Goal: Task Accomplishment & Management: Complete application form

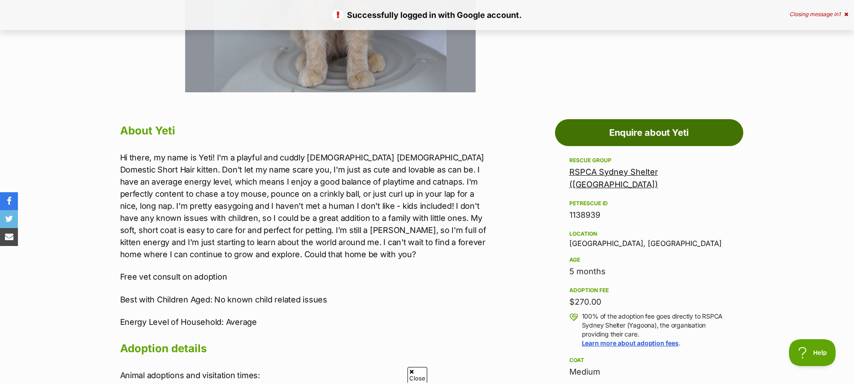
click at [621, 135] on link "Enquire about Yeti" at bounding box center [649, 132] width 188 height 27
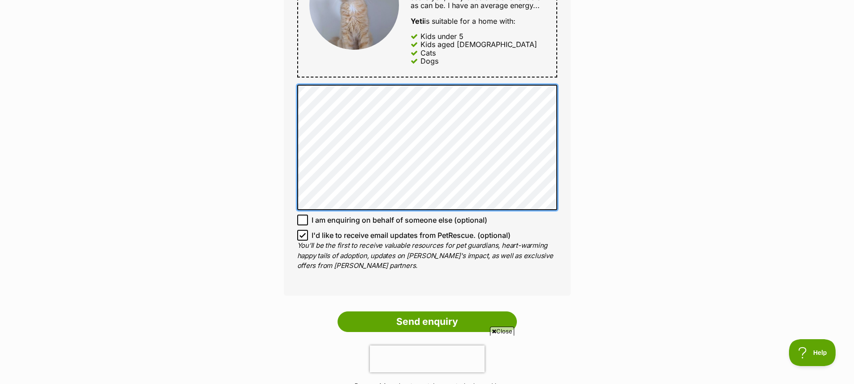
scroll to position [578, 0]
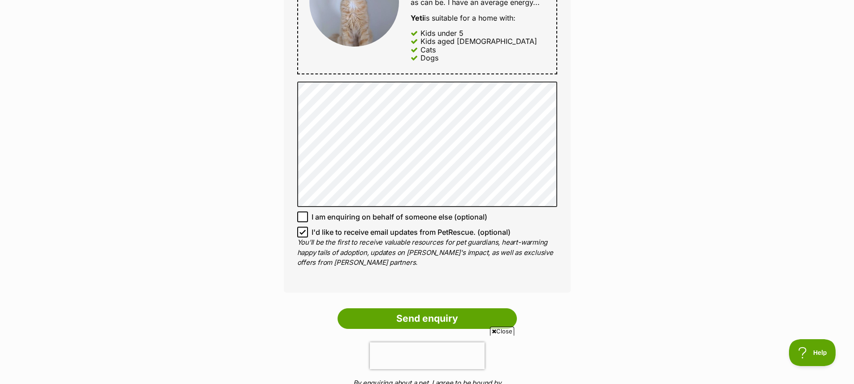
click at [504, 330] on span "Close" at bounding box center [502, 331] width 24 height 9
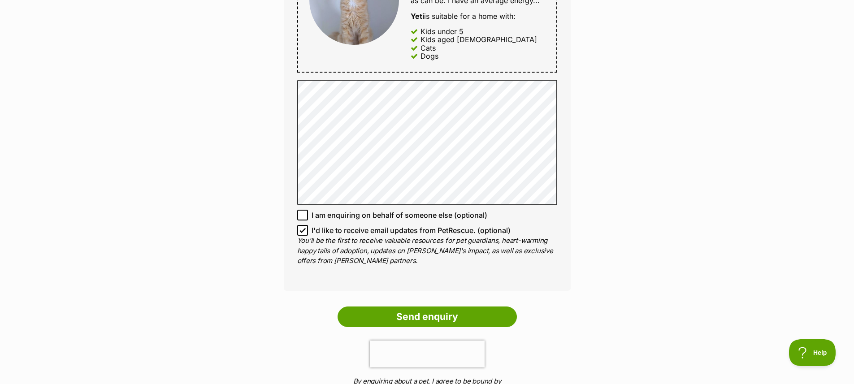
scroll to position [585, 0]
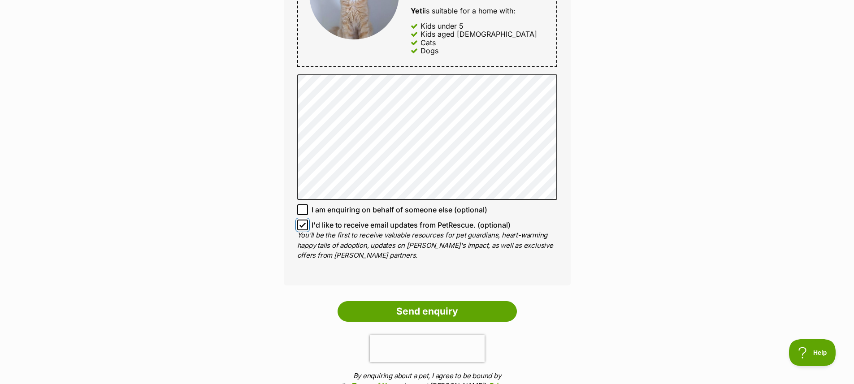
click at [299, 226] on input "I'd like to receive email updates from PetRescue. (optional)" at bounding box center [302, 225] width 11 height 11
checkbox input "false"
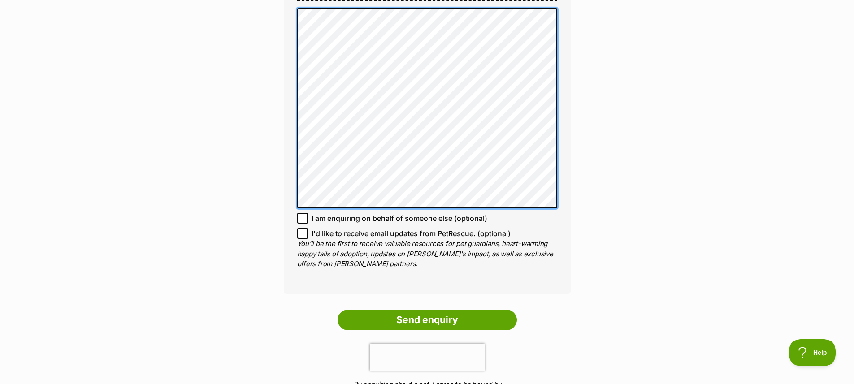
scroll to position [670, 0]
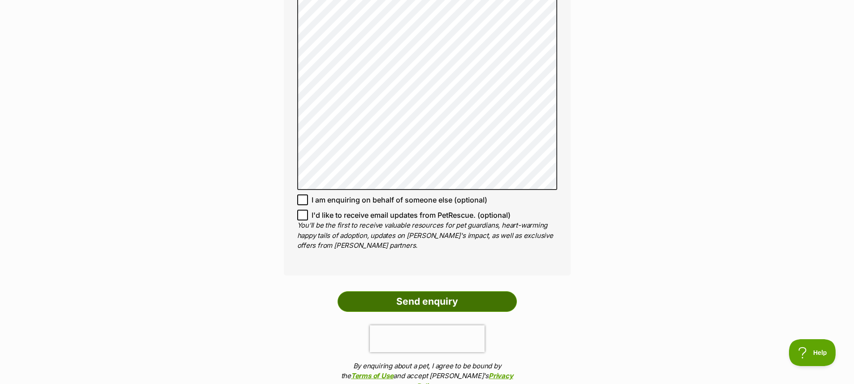
click at [480, 302] on input "Send enquiry" at bounding box center [427, 301] width 179 height 21
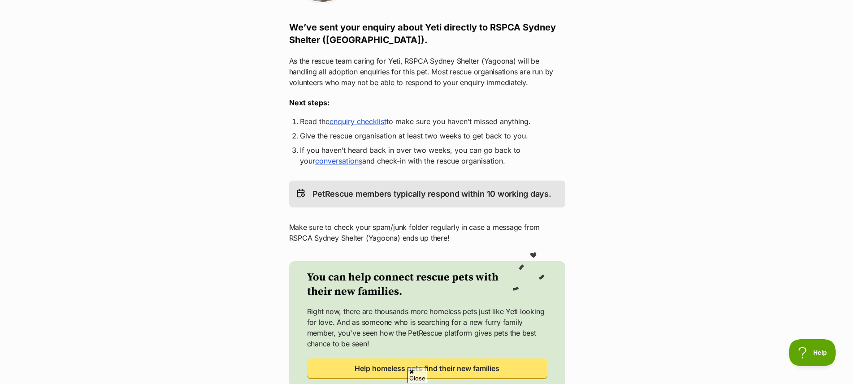
scroll to position [147, 0]
click at [369, 119] on link "enquiry checklist" at bounding box center [358, 120] width 57 height 9
